Goal: Task Accomplishment & Management: Manage account settings

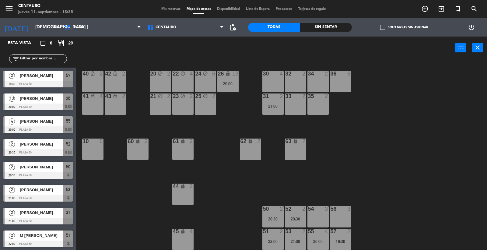
click at [359, 154] on div "20 block 2 22 block 4 24 block 6 26 lock 13 20:00 40 lock_open 2 42 lock_open 2…" at bounding box center [284, 155] width 406 height 190
click at [274, 106] on div "21:00" at bounding box center [272, 106] width 21 height 4
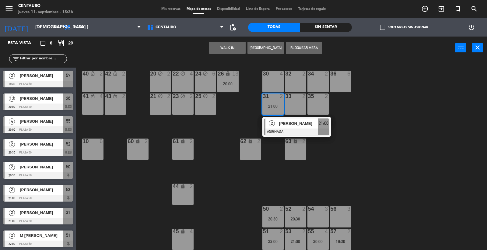
click at [315, 224] on div "54 3" at bounding box center [317, 216] width 21 height 21
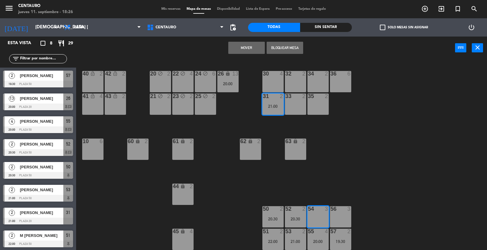
click at [242, 48] on button "Mover" at bounding box center [246, 48] width 36 height 12
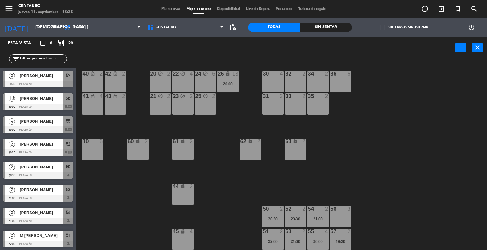
click at [173, 9] on span "Mis reservas" at bounding box center [170, 8] width 25 height 3
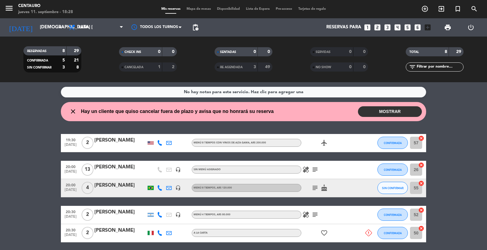
click at [392, 113] on button "MOSTRAR" at bounding box center [390, 111] width 64 height 11
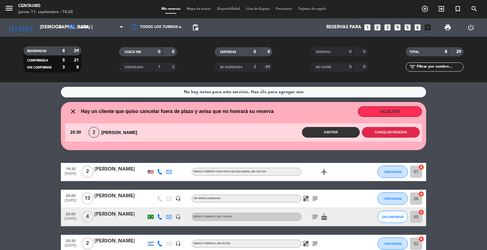
click at [394, 133] on button "Cancelar reserva" at bounding box center [391, 132] width 58 height 11
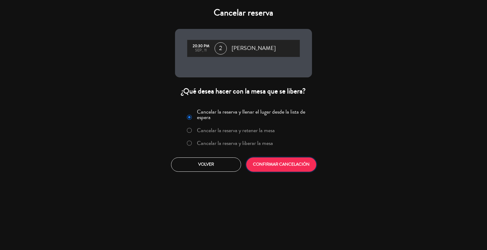
click at [301, 161] on button "CONFIRMAR CANCELACIÓN" at bounding box center [281, 164] width 70 height 14
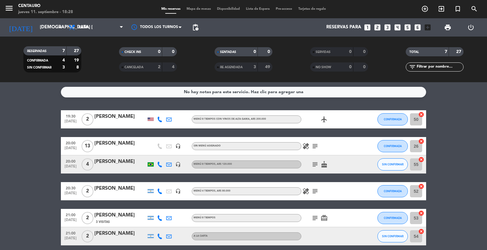
click at [375, 163] on div "20:00 [DATE] 4 [PERSON_NAME] headset_mic MENÚ 8 TIEMPOS , ARS 120.000 subject c…" at bounding box center [243, 164] width 365 height 18
click at [386, 163] on span "SIN CONFIRMAR" at bounding box center [393, 163] width 22 height 3
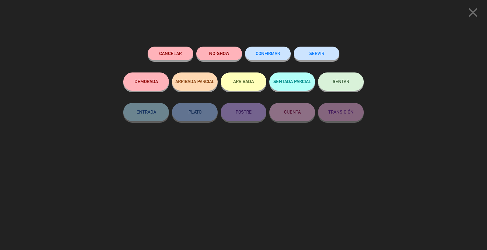
click at [266, 53] on span "CONFIRMAR" at bounding box center [267, 53] width 24 height 5
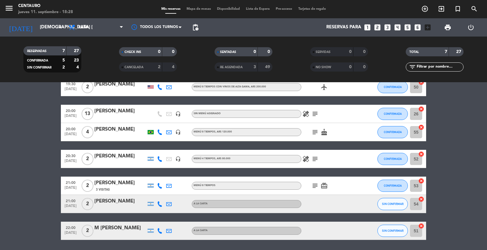
scroll to position [19, 0]
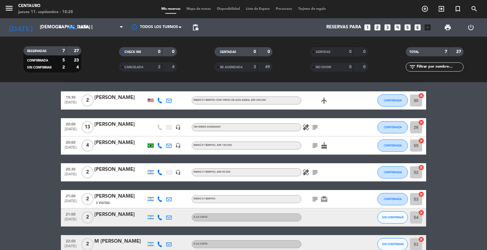
click at [161, 217] on icon at bounding box center [159, 216] width 5 height 5
click at [150, 204] on span "Copiar" at bounding box center [153, 206] width 13 height 6
click at [305, 127] on icon "healing" at bounding box center [305, 126] width 7 height 7
click at [317, 123] on icon "subject" at bounding box center [314, 126] width 7 height 7
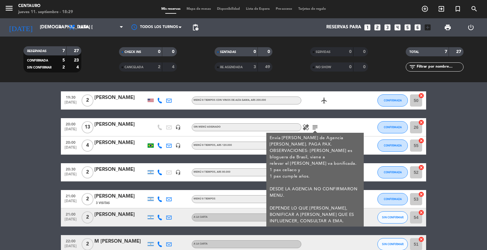
click at [358, 121] on div at bounding box center [364, 127] width 16 height 18
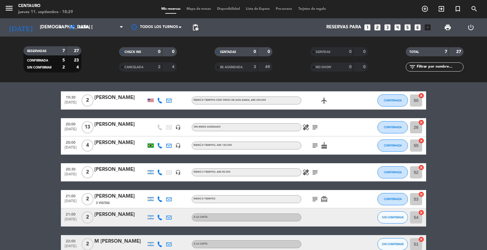
click at [317, 144] on icon "subject" at bounding box center [314, 145] width 7 height 7
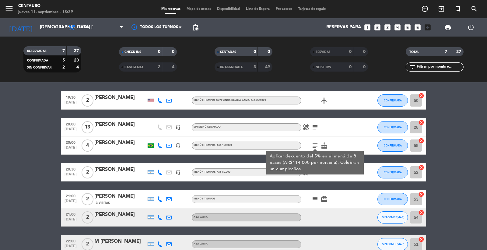
click at [338, 130] on div "healing subject" at bounding box center [328, 127] width 55 height 18
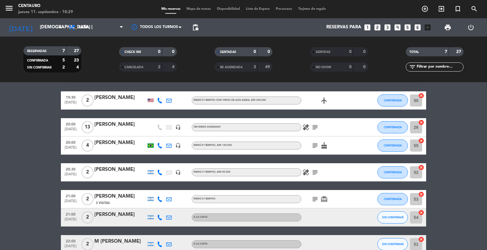
click at [309, 169] on icon "healing" at bounding box center [305, 171] width 7 height 7
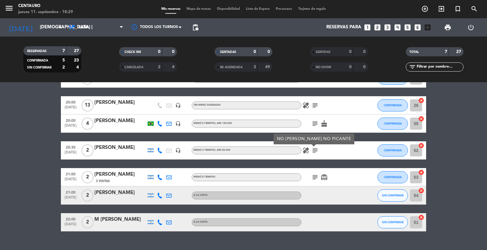
scroll to position [53, 0]
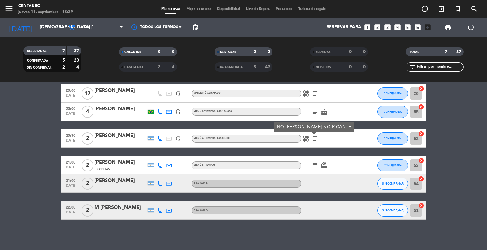
click at [316, 162] on icon "subject" at bounding box center [314, 164] width 7 height 7
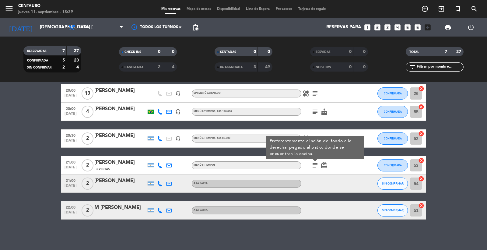
click at [328, 170] on div "subject Preferentemente el salón del fondo a la derecha, pegado al patio, donde…" at bounding box center [328, 165] width 55 height 18
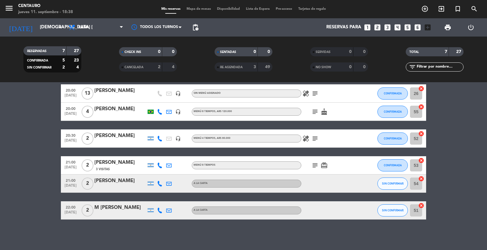
click at [160, 183] on icon at bounding box center [159, 183] width 5 height 5
click at [154, 175] on span "Copiar" at bounding box center [153, 173] width 13 height 6
click at [158, 210] on icon at bounding box center [159, 209] width 5 height 5
click at [158, 201] on span "Copiar" at bounding box center [153, 199] width 13 height 6
click at [394, 186] on button "SIN CONFIRMAR" at bounding box center [392, 183] width 30 height 12
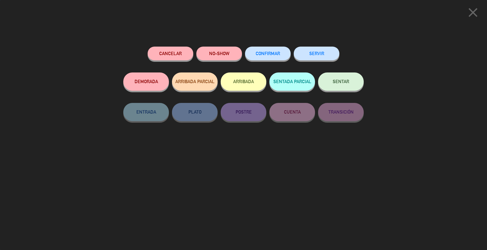
click at [266, 56] on button "CONFIRMAR" at bounding box center [268, 54] width 46 height 14
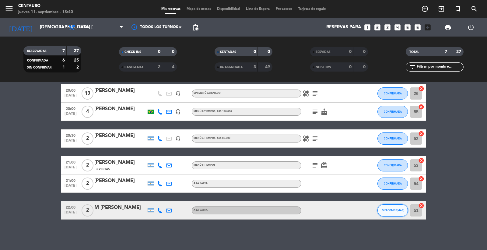
click at [399, 210] on span "SIN CONFIRMAR" at bounding box center [393, 209] width 22 height 3
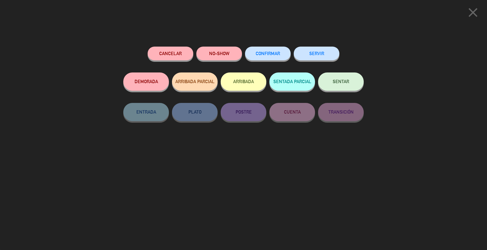
click at [259, 53] on span "CONFIRMAR" at bounding box center [267, 53] width 24 height 5
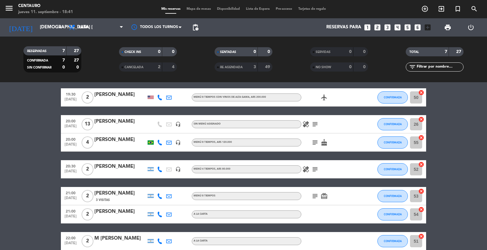
scroll to position [34, 0]
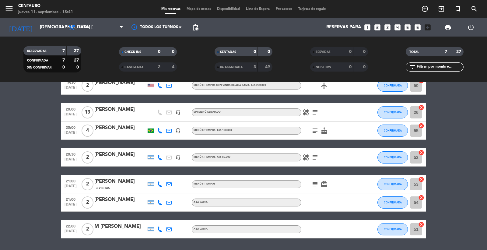
click at [314, 131] on icon "subject" at bounding box center [314, 130] width 7 height 7
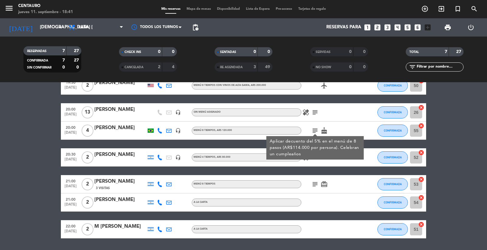
click at [314, 131] on icon "subject" at bounding box center [314, 130] width 7 height 7
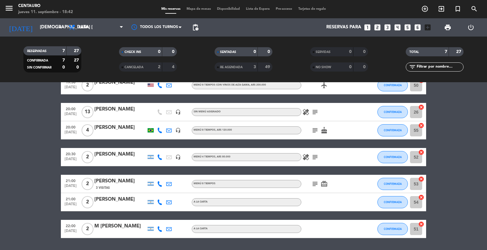
scroll to position [19, 0]
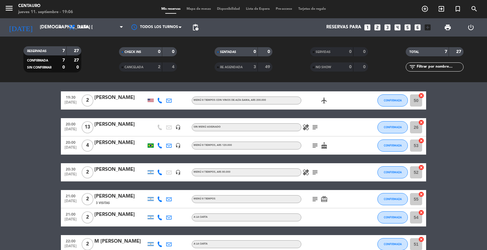
drag, startPoint x: 477, startPoint y: 168, endPoint x: 408, endPoint y: 136, distance: 76.9
click at [479, 168] on bookings-row "19:30 [DATE] 2 [PERSON_NAME] MENÚ 8 TIEMPOS CON VINOS DE [PERSON_NAME] , ARS 20…" at bounding box center [243, 172] width 487 height 162
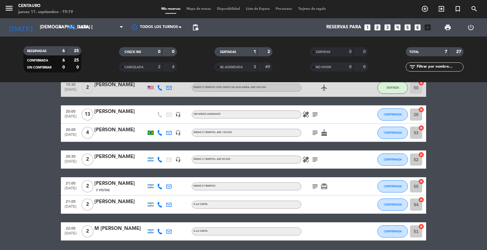
scroll to position [53, 0]
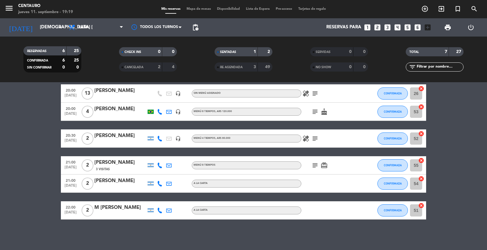
click at [195, 10] on span "Mapa de mesas" at bounding box center [198, 8] width 30 height 3
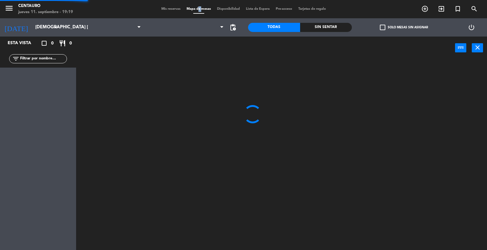
click at [195, 10] on span "Mapa de mesas" at bounding box center [198, 8] width 30 height 3
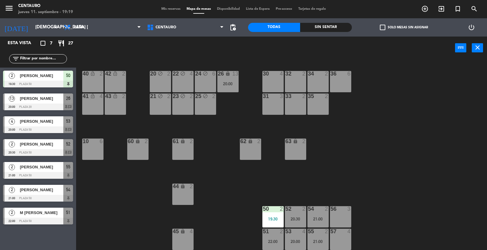
click at [92, 147] on div "10 6" at bounding box center [92, 148] width 21 height 21
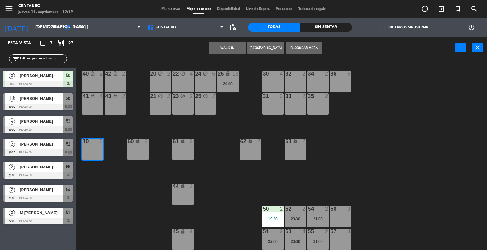
click at [266, 47] on button "[GEOGRAPHIC_DATA]" at bounding box center [265, 48] width 36 height 12
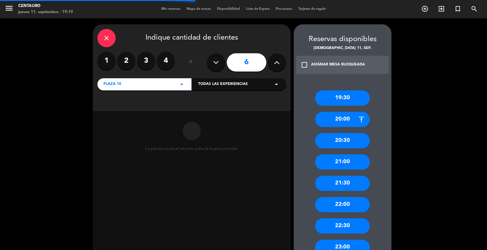
click at [168, 58] on label "4" at bounding box center [166, 61] width 18 height 18
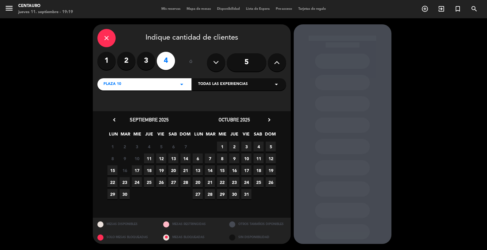
click at [150, 158] on span "11" at bounding box center [149, 158] width 10 height 10
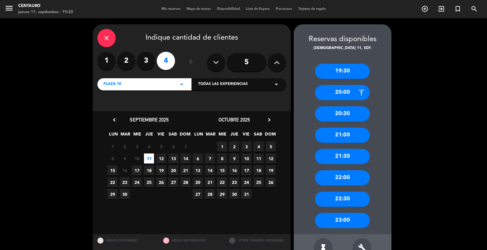
click at [348, 96] on div "20:00" at bounding box center [342, 92] width 55 height 15
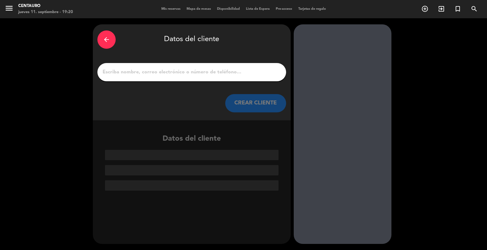
click at [183, 72] on input "1" at bounding box center [191, 72] width 179 height 9
click at [93, 39] on div "arrow_back Datos del cliente CREAR CLIENTE" at bounding box center [192, 72] width 198 height 96
click at [111, 36] on div "arrow_back" at bounding box center [106, 39] width 18 height 18
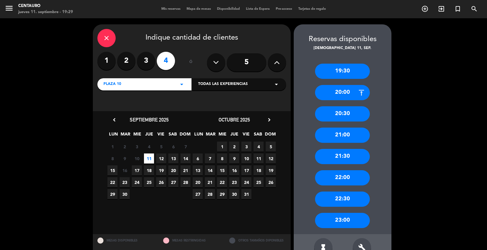
click at [112, 36] on div "close" at bounding box center [106, 38] width 18 height 18
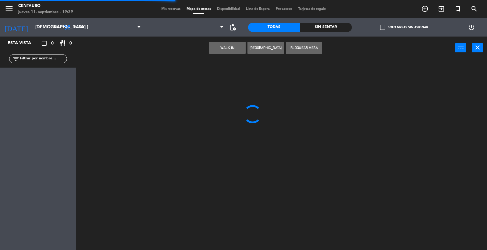
click at [171, 10] on span "Mis reservas" at bounding box center [170, 8] width 25 height 3
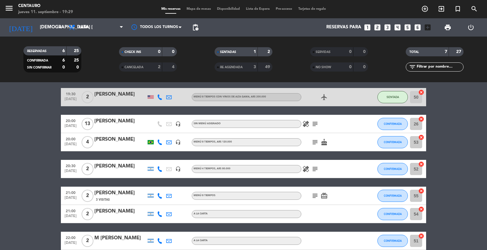
scroll to position [34, 0]
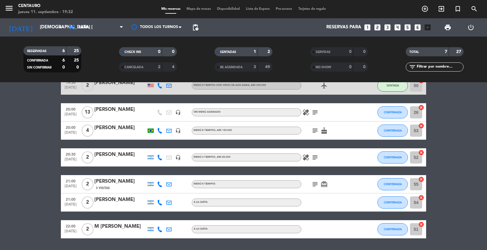
click at [202, 7] on span "Mapa de mesas" at bounding box center [198, 8] width 30 height 3
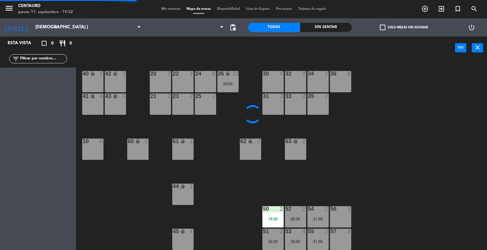
click at [83, 139] on div "10" at bounding box center [83, 140] width 0 height 5
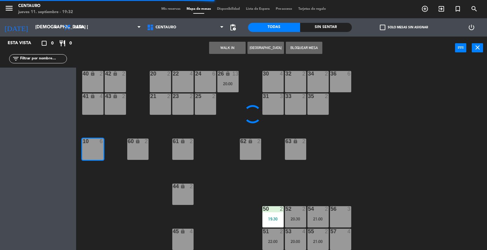
click at [260, 47] on button "[GEOGRAPHIC_DATA]" at bounding box center [265, 48] width 36 height 12
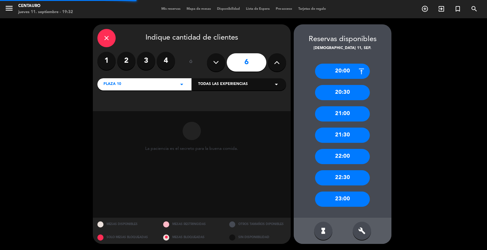
click at [167, 59] on label "4" at bounding box center [166, 61] width 18 height 18
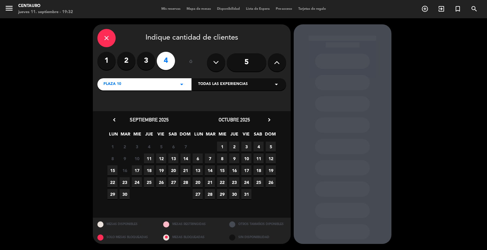
click at [145, 157] on span "11" at bounding box center [149, 158] width 10 height 10
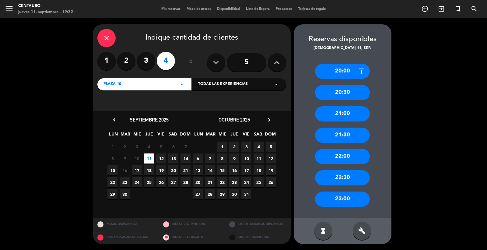
click at [344, 72] on div "20:00" at bounding box center [342, 71] width 55 height 15
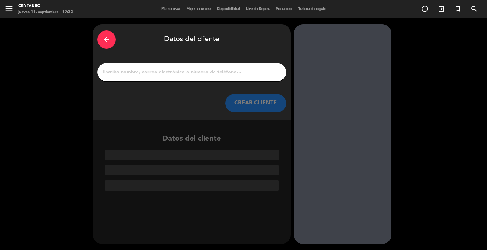
click at [158, 68] on input "1" at bounding box center [191, 72] width 179 height 9
click at [194, 70] on input "1" at bounding box center [191, 72] width 179 height 9
paste input "[PERSON_NAME]"
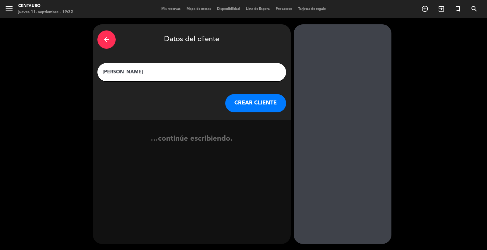
type input "[PERSON_NAME]"
click at [244, 100] on button "CREAR CLIENTE" at bounding box center [255, 103] width 61 height 18
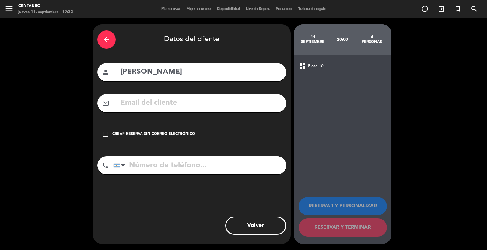
click at [188, 116] on div "arrow_back Datos del cliente person [PERSON_NAME] mail_outline check_box_outlin…" at bounding box center [192, 133] width 198 height 219
click at [141, 102] on input "mailto:[EMAIL_ADDRESS][DOMAIN_NAME]" at bounding box center [200, 103] width 161 height 12
click at [143, 102] on input "mailto:[EMAIL_ADDRESS][DOMAIN_NAME]" at bounding box center [200, 103] width 161 height 12
drag, startPoint x: 142, startPoint y: 104, endPoint x: 102, endPoint y: 96, distance: 40.9
click at [102, 96] on div "mail_outline mailto:[EMAIL_ADDRESS][DOMAIN_NAME]" at bounding box center [191, 103] width 189 height 18
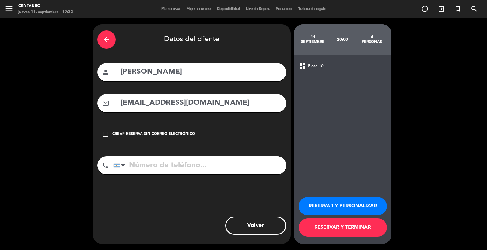
type input "[EMAIL_ADDRESS][DOMAIN_NAME]"
click at [172, 168] on input "tel" at bounding box center [199, 165] width 173 height 18
paste input "2612173122"
type input "2612173122"
click at [344, 208] on button "RESERVAR Y PERSONALIZAR" at bounding box center [342, 206] width 88 height 18
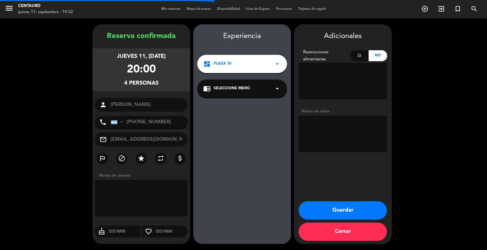
drag, startPoint x: 333, startPoint y: 78, endPoint x: 339, endPoint y: 75, distance: 6.3
click at [335, 78] on textarea at bounding box center [342, 81] width 88 height 36
click at [353, 60] on div "Si No" at bounding box center [368, 55] width 37 height 11
click at [357, 56] on div "Si" at bounding box center [359, 55] width 19 height 11
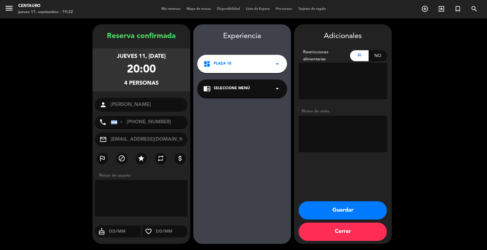
click at [344, 86] on textarea at bounding box center [342, 81] width 88 height 36
paste textarea "- un pax no puede consumir lactosa ni gluten"
click at [338, 81] on textarea at bounding box center [342, 81] width 88 height 36
type textarea "- un pax no puede consumir lactosa ni gluten"
click at [345, 140] on textarea at bounding box center [342, 134] width 88 height 36
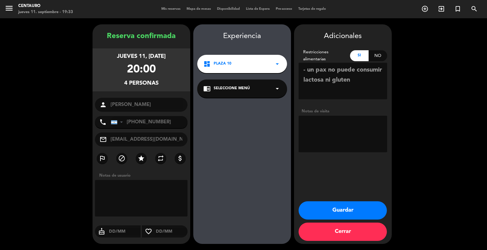
click at [329, 135] on textarea at bounding box center [342, 134] width 88 height 36
type textarea "[PERSON_NAME] de traslados en [GEOGRAPHIC_DATA]"
click at [320, 204] on button "Guardar" at bounding box center [342, 210] width 88 height 18
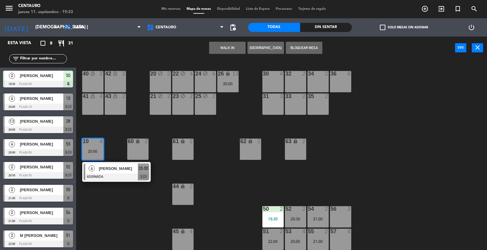
click at [399, 171] on div "20 block 2 22 block 4 24 block 6 26 lock 13 20:00 40 lock_open 2 42 lock_open 2…" at bounding box center [284, 155] width 406 height 190
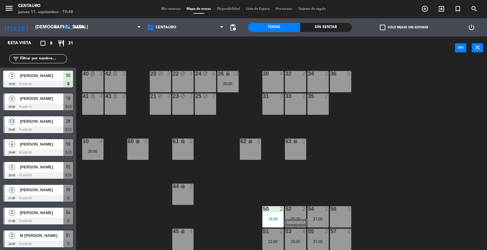
click at [289, 241] on div "20:00" at bounding box center [295, 241] width 21 height 4
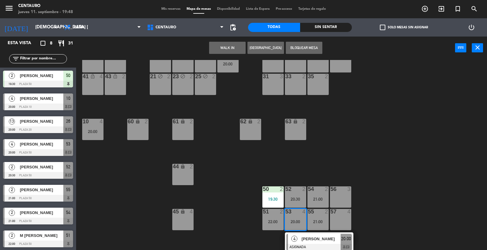
scroll to position [21, 0]
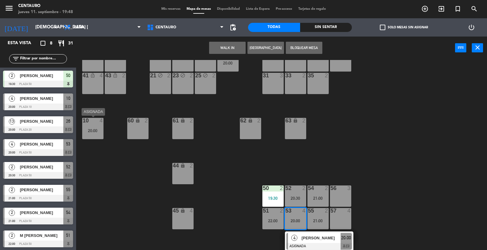
click at [90, 131] on div "20:00" at bounding box center [92, 130] width 21 height 4
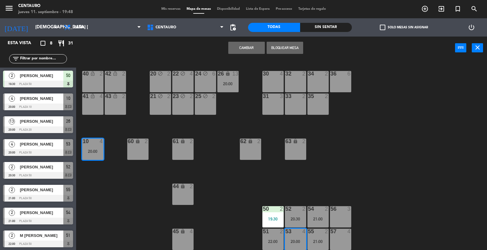
click at [170, 129] on div "20 block 2 22 block 4 24 block 6 26 lock 13 20:00 40 lock_open 2 42 lock_open 2…" at bounding box center [284, 155] width 406 height 190
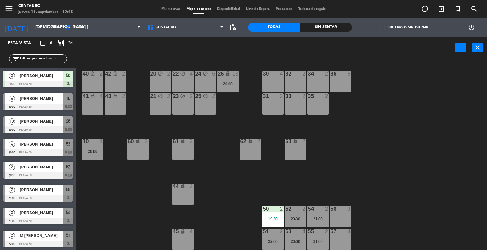
click at [116, 134] on div "20 block 2 22 block 4 24 block 6 26 lock 13 20:00 40 lock_open 2 42 lock_open 2…" at bounding box center [284, 155] width 406 height 190
click at [426, 201] on div "20 block 2 22 block 4 24 block 6 26 lock 13 20:00 40 lock_open 2 42 lock_open 2…" at bounding box center [284, 155] width 406 height 190
click at [282, 234] on div "51 2 22:00" at bounding box center [272, 238] width 21 height 21
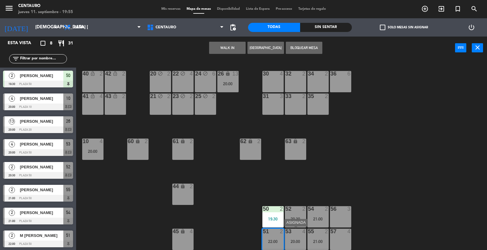
click at [298, 234] on div "53 4" at bounding box center [295, 231] width 21 height 6
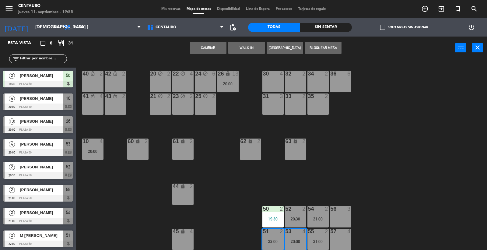
click at [400, 195] on div "20 block 2 22 block 4 24 block 6 26 lock 13 20:00 40 lock_open 2 42 lock_open 2…" at bounding box center [284, 155] width 406 height 190
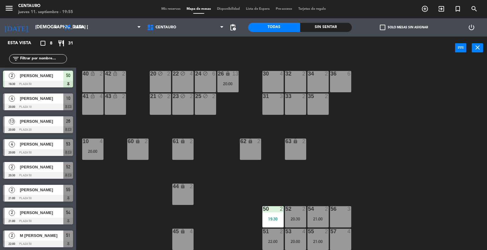
click at [297, 236] on div "53 4 20:00" at bounding box center [295, 238] width 21 height 21
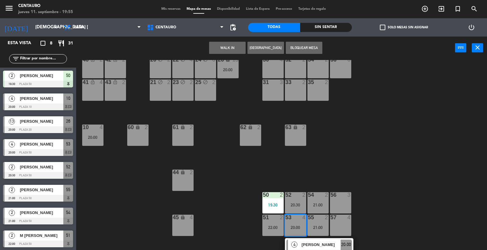
scroll to position [21, 0]
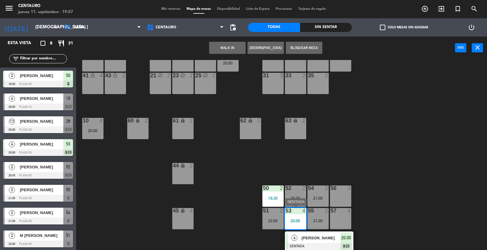
click at [309, 241] on div "[PERSON_NAME]" at bounding box center [321, 238] width 40 height 10
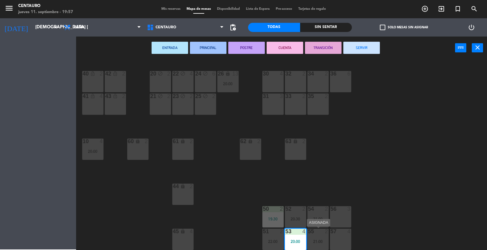
scroll to position [0, 0]
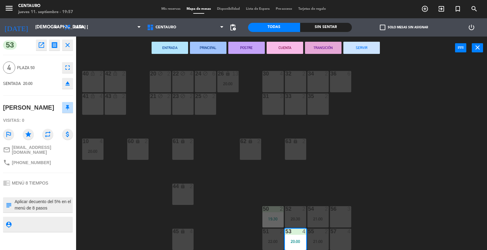
click at [99, 202] on div "20 block 2 22 block 4 24 block 6 26 lock 13 20:00 40 lock_open 2 42 lock_open 2…" at bounding box center [284, 155] width 406 height 190
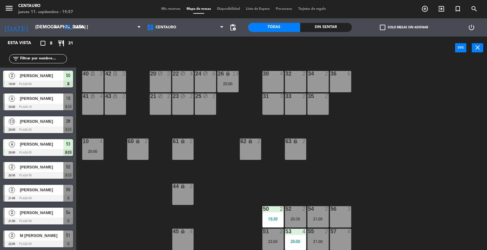
drag, startPoint x: 321, startPoint y: 240, endPoint x: 223, endPoint y: 233, distance: 98.5
click at [320, 240] on div "21:00" at bounding box center [317, 241] width 21 height 4
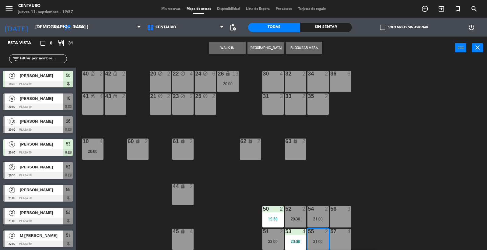
scroll to position [21, 0]
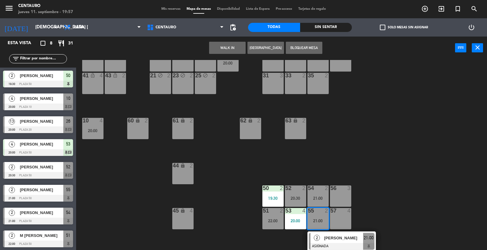
click at [296, 221] on div "20:00" at bounding box center [295, 220] width 21 height 4
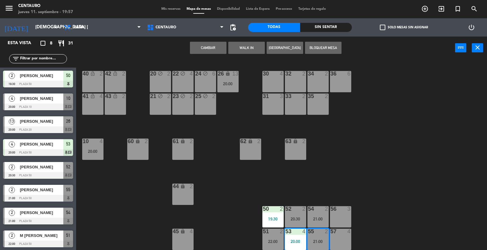
click at [302, 233] on div "4" at bounding box center [304, 230] width 4 height 5
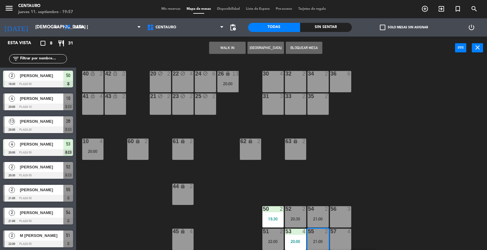
drag, startPoint x: 428, startPoint y: 206, endPoint x: 379, endPoint y: 223, distance: 51.8
click at [428, 206] on div "20 block 2 22 block 4 24 block 6 26 lock 13 20:00 40 lock_open 2 42 lock_open 2…" at bounding box center [284, 155] width 406 height 190
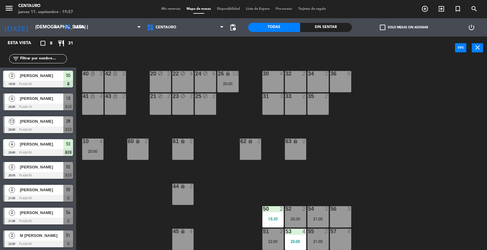
click at [300, 236] on div "53 4 20:00" at bounding box center [295, 238] width 21 height 21
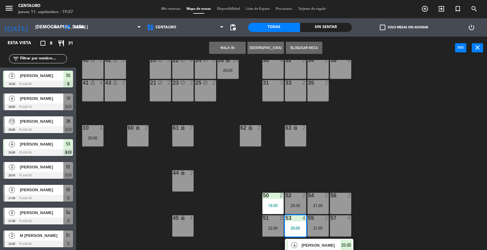
scroll to position [21, 0]
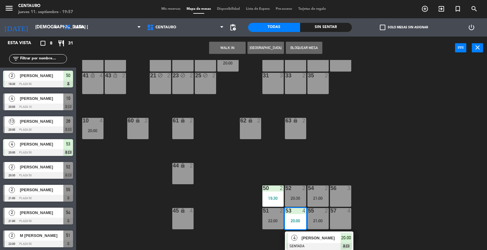
click at [321, 236] on span "[PERSON_NAME]" at bounding box center [320, 237] width 39 height 6
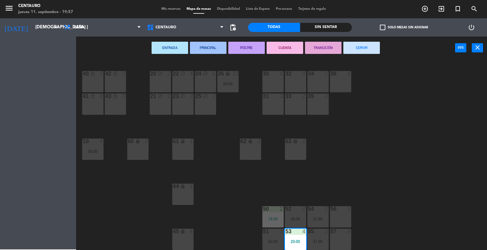
scroll to position [0, 0]
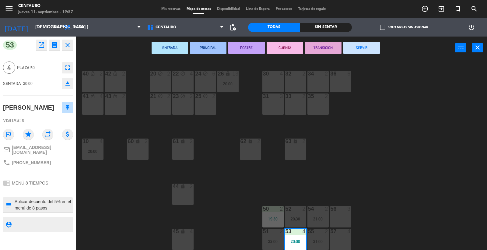
drag, startPoint x: 54, startPoint y: 201, endPoint x: 52, endPoint y: 204, distance: 3.3
click at [53, 202] on textarea at bounding box center [43, 204] width 58 height 13
click at [51, 204] on textarea at bounding box center [43, 204] width 58 height 13
click at [241, 222] on div "20 block 2 22 block 4 24 block 6 26 lock 13 20:00 40 lock_open 2 42 lock_open 2…" at bounding box center [284, 155] width 406 height 190
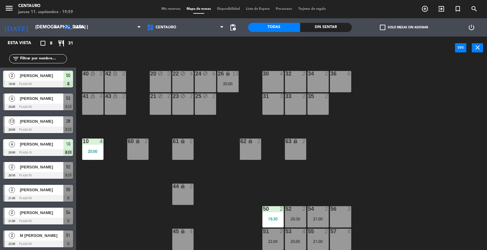
click at [91, 153] on div "20:00" at bounding box center [92, 151] width 21 height 4
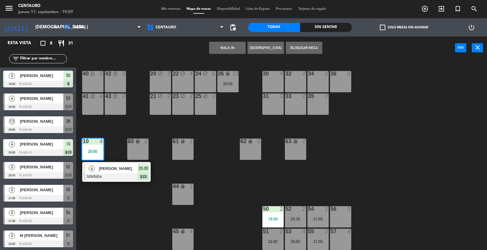
click at [257, 196] on div "20 block 2 22 block 4 24 block 6 26 lock 13 20:00 40 lock_open 2 42 lock_open 2…" at bounding box center [284, 155] width 406 height 190
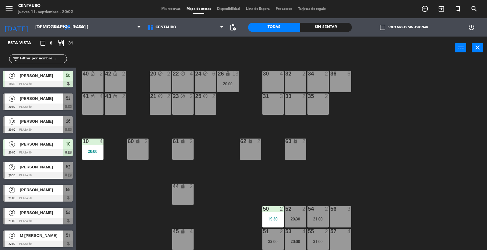
click at [369, 158] on div "20 block 2 22 block 4 24 block 6 26 lock 13 20:00 40 lock_open 2 42 lock_open 2…" at bounding box center [284, 155] width 406 height 190
drag, startPoint x: 296, startPoint y: 234, endPoint x: 372, endPoint y: 186, distance: 90.6
click at [296, 234] on div "53 4" at bounding box center [295, 231] width 21 height 6
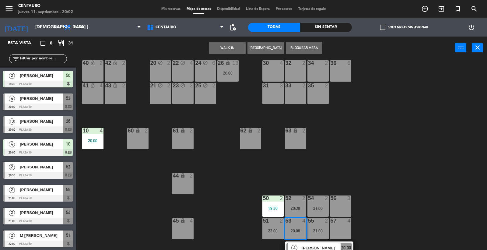
scroll to position [21, 0]
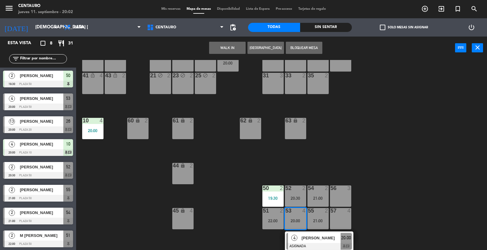
click at [323, 237] on span "[PERSON_NAME]" at bounding box center [320, 237] width 39 height 6
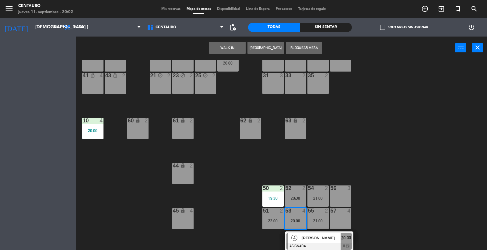
scroll to position [0, 0]
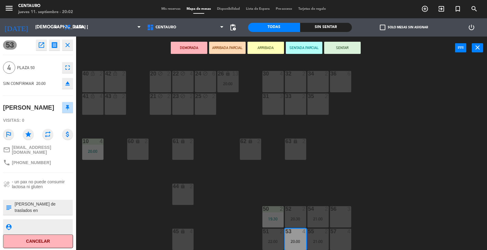
click at [422, 180] on div "20 block 2 22 block 4 24 block 6 26 lock 13 20:00 40 lock_open 2 42 lock_open 2…" at bounding box center [284, 155] width 406 height 190
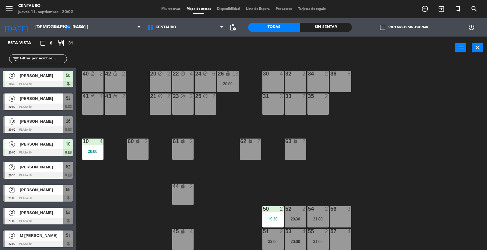
click at [287, 239] on div "20:00" at bounding box center [295, 241] width 21 height 5
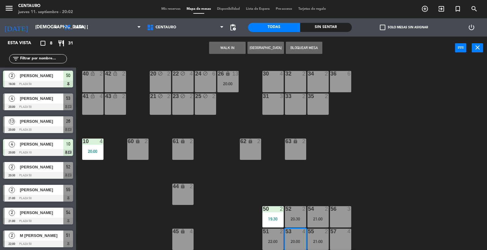
scroll to position [21, 0]
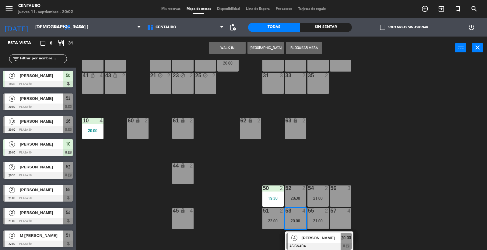
click at [317, 238] on div "4 [PERSON_NAME] ASIGNADA 20:00 chat" at bounding box center [319, 241] width 78 height 20
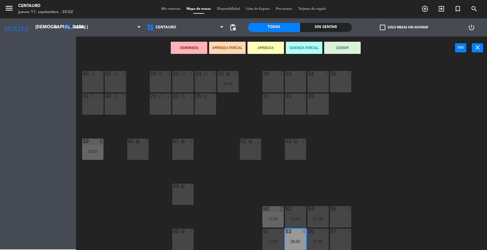
scroll to position [0, 0]
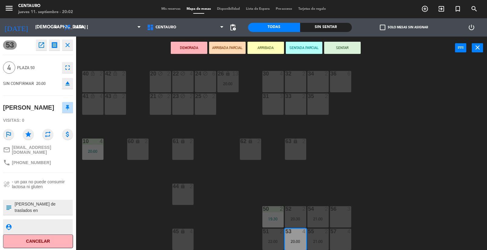
click at [386, 194] on div "20 block 2 22 block 4 24 block 6 26 lock 13 20:00 40 lock_open 2 42 lock_open 2…" at bounding box center [284, 155] width 406 height 190
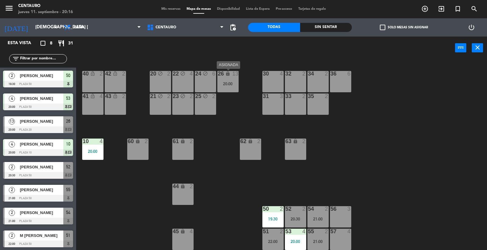
click at [220, 78] on div "26 lock 13 20:00" at bounding box center [227, 81] width 21 height 21
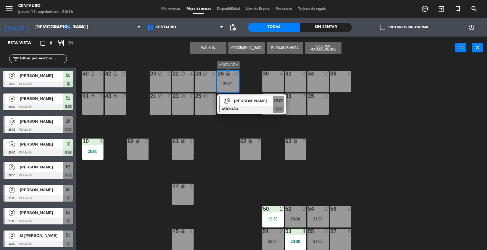
drag, startPoint x: 242, startPoint y: 97, endPoint x: 249, endPoint y: 98, distance: 7.2
click at [242, 97] on div "13 [PERSON_NAME] ASIGNADA 20:00 chat" at bounding box center [252, 104] width 78 height 20
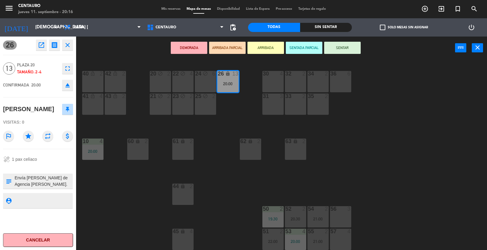
click at [302, 49] on button "SENTADA PARCIAL" at bounding box center [304, 48] width 36 height 12
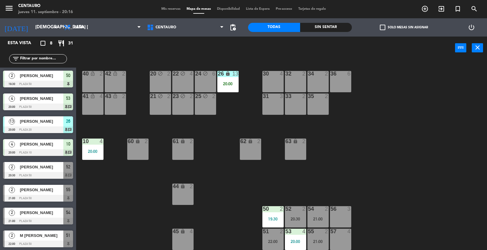
click at [398, 97] on div "20 block 2 22 block 4 24 block 6 26 lock 13 20:00 40 lock_open 2 42 lock_open 2…" at bounding box center [284, 155] width 406 height 190
click at [369, 189] on div "20 block 2 22 block 4 24 block 6 26 lock 13 20:00 40 lock_open 2 42 lock_open 2…" at bounding box center [284, 155] width 406 height 190
drag, startPoint x: 300, startPoint y: 217, endPoint x: 332, endPoint y: 208, distance: 34.1
click at [300, 217] on div "20:30" at bounding box center [295, 219] width 21 height 4
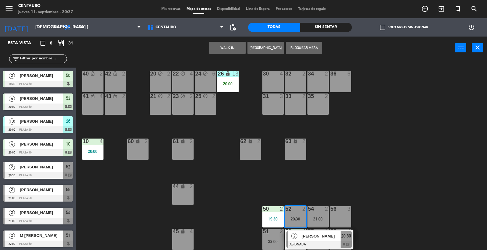
click at [337, 235] on span "[PERSON_NAME]" at bounding box center [320, 236] width 39 height 6
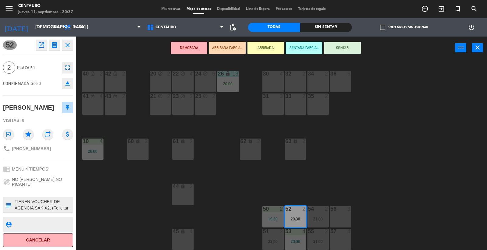
click at [418, 201] on div "20 block 2 22 block 4 24 block 6 26 lock 13 20:00 40 lock_open 2 42 lock_open 2…" at bounding box center [284, 155] width 406 height 190
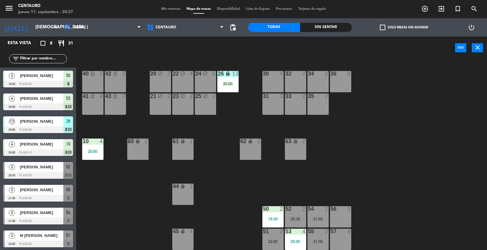
click at [297, 218] on div "20:30" at bounding box center [295, 219] width 21 height 4
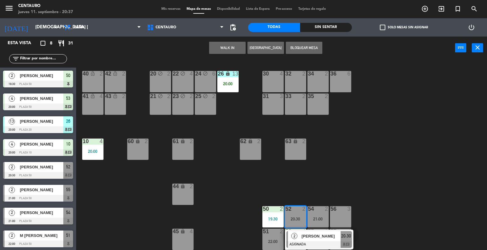
click at [307, 237] on div "2 [PERSON_NAME] ASIGNADA 20:30 chat" at bounding box center [319, 239] width 78 height 20
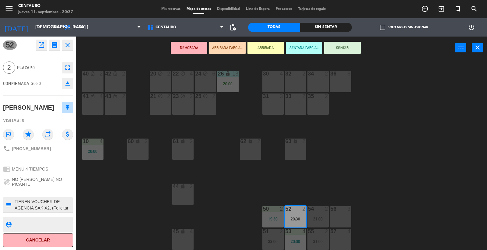
click at [351, 48] on button "SENTAR" at bounding box center [342, 48] width 36 height 12
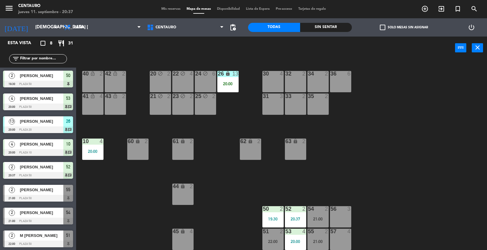
click at [462, 171] on div "20 block 2 22 block 4 24 block 6 26 lock 13 20:00 40 lock_open 2 42 lock_open 2…" at bounding box center [284, 155] width 406 height 190
click at [296, 212] on div "52 2 20:30" at bounding box center [295, 216] width 21 height 21
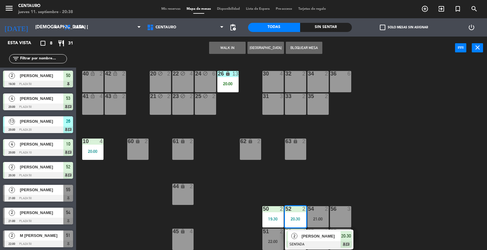
click at [301, 234] on span "[PERSON_NAME]" at bounding box center [320, 236] width 39 height 6
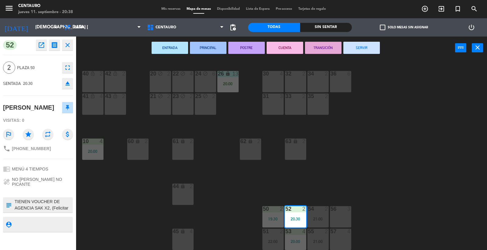
click at [81, 187] on div "20 block 2 22 block 4 24 block 6 26 lock 13 20:00 40 lock_open 2 42 lock_open 2…" at bounding box center [284, 155] width 406 height 190
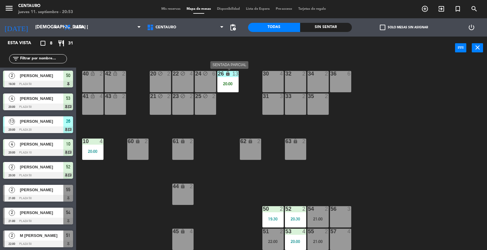
click at [228, 84] on div "20:00" at bounding box center [227, 83] width 21 height 4
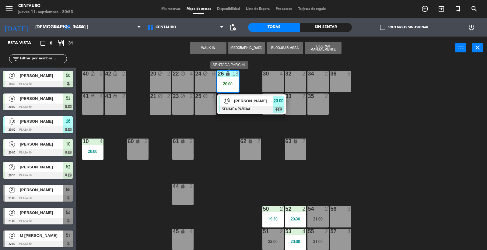
click at [230, 103] on div "13" at bounding box center [226, 101] width 13 height 10
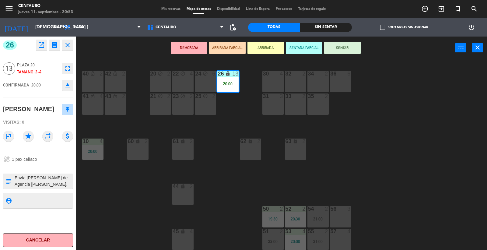
click at [63, 71] on button "fullscreen" at bounding box center [67, 68] width 11 height 11
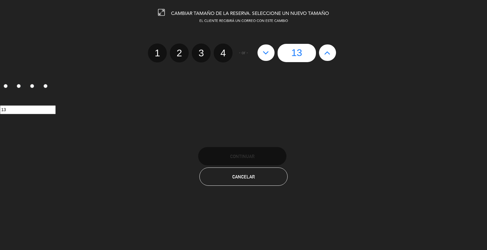
click at [260, 49] on button at bounding box center [265, 52] width 17 height 16
type input "12"
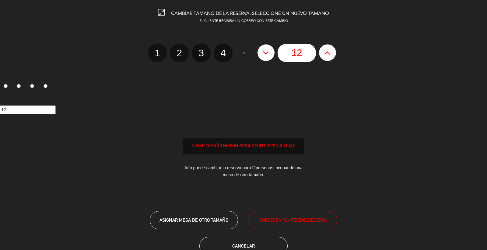
click at [260, 49] on button at bounding box center [265, 52] width 17 height 16
type input "11"
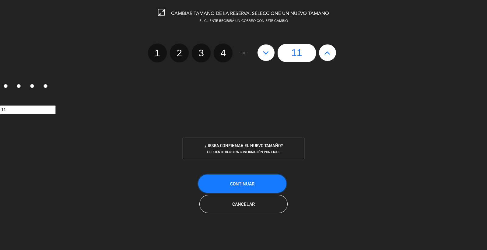
click at [240, 188] on button "Continuar" at bounding box center [242, 183] width 88 height 18
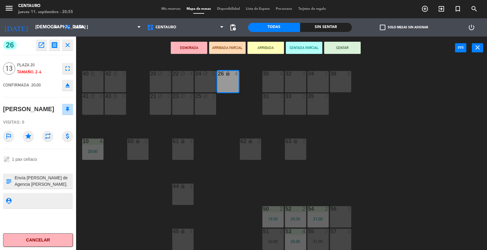
click at [248, 95] on div "20 block 2 22 block 4 24 block 6 26 lock 4 40 lock_open 2 42 lock_open 2 30 4 3…" at bounding box center [284, 155] width 406 height 190
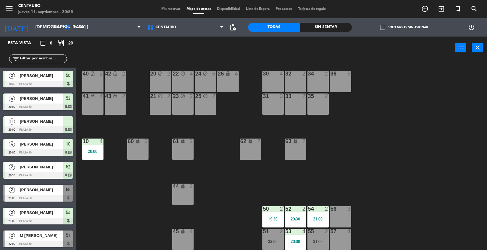
click at [230, 82] on div "26 lock 4" at bounding box center [227, 81] width 21 height 21
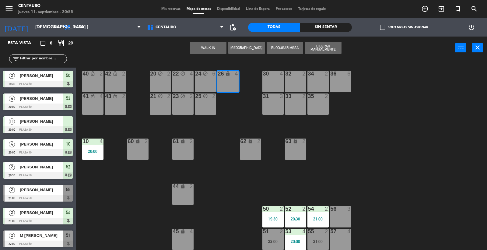
click at [357, 54] on div "WALK IN Crear Reserva Bloquear Mesa Liberar Manualmente power_input close" at bounding box center [265, 47] width 379 height 23
click at [170, 8] on span "Mis reservas" at bounding box center [170, 8] width 25 height 3
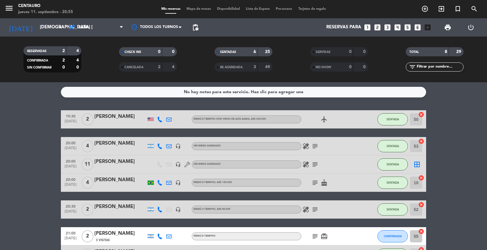
click at [418, 161] on icon "border_all" at bounding box center [416, 164] width 7 height 7
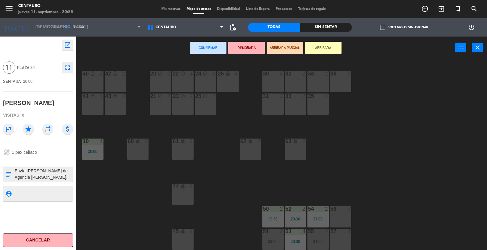
click at [239, 81] on div "20 block 2 22 block 4 24 block 6 26 lock 4 40 lock_open 2 42 lock_open 2 30 4 3…" at bounding box center [284, 155] width 406 height 190
click at [236, 80] on div "26 lock 4" at bounding box center [227, 81] width 21 height 21
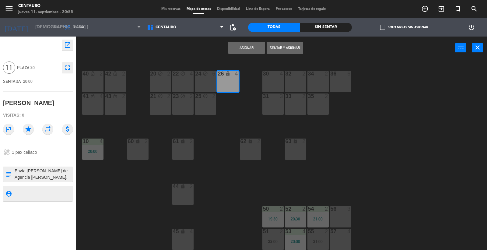
click at [274, 49] on button "Sentar y Asignar" at bounding box center [284, 48] width 36 height 12
